Goal: Navigation & Orientation: Find specific page/section

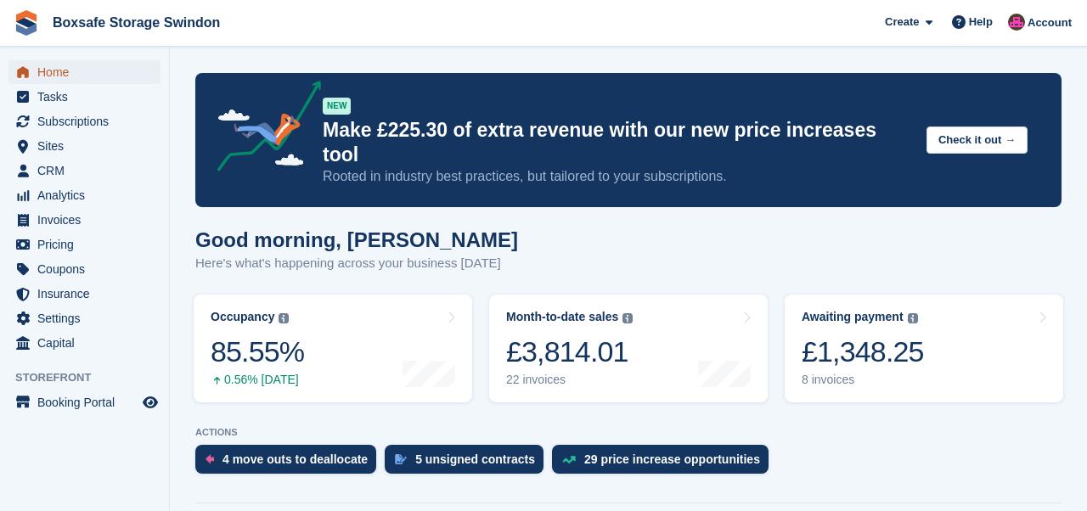
click at [74, 72] on span "Home" at bounding box center [88, 72] width 102 height 24
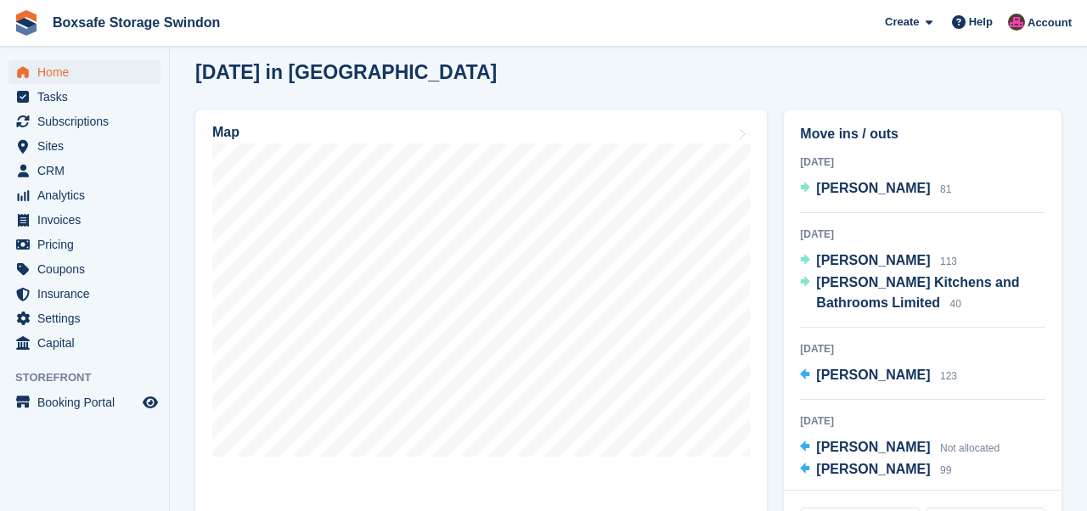
scroll to position [474, 0]
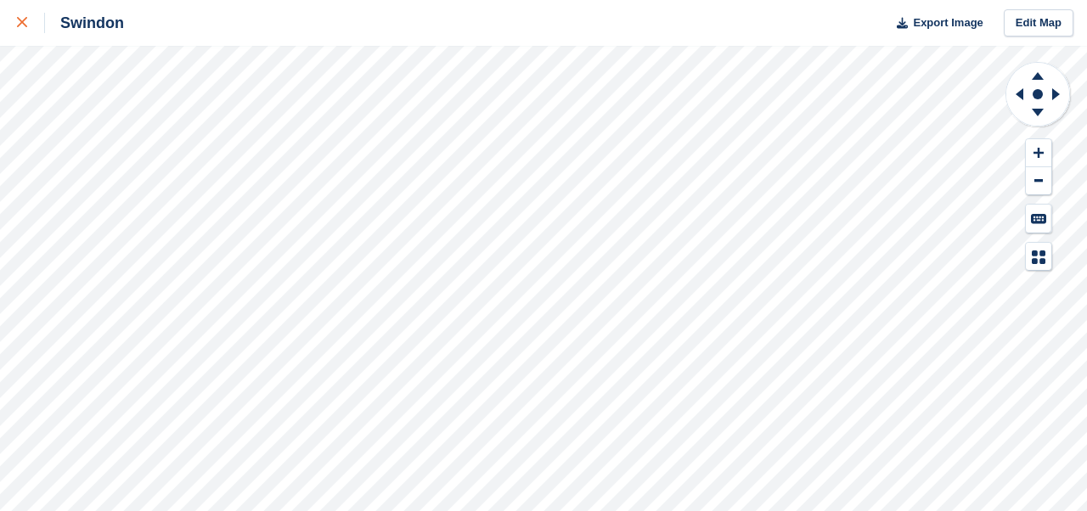
click at [20, 24] on icon at bounding box center [22, 22] width 10 height 10
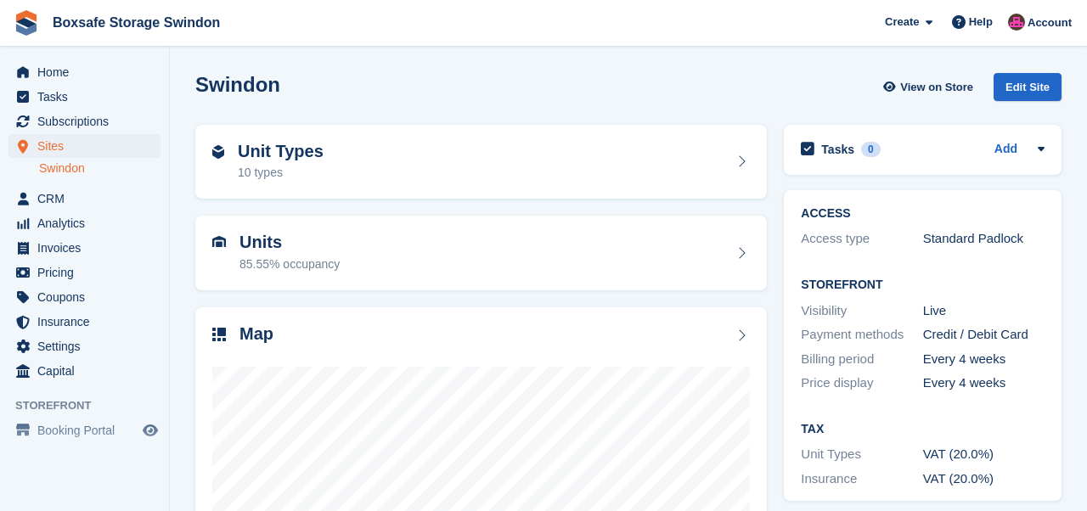
click at [20, 24] on img at bounding box center [26, 22] width 25 height 25
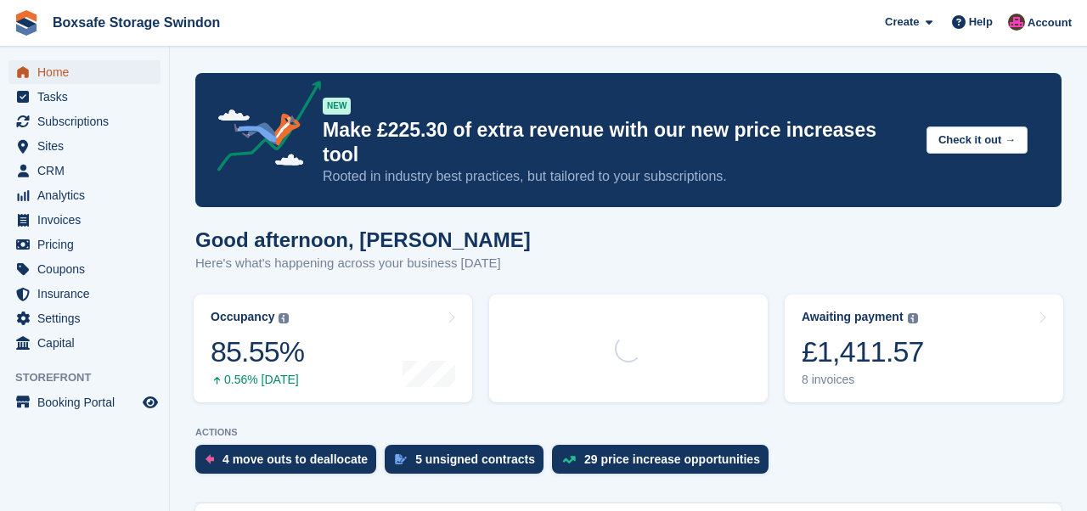
click at [31, 75] on span "menu" at bounding box center [23, 72] width 20 height 20
